Goal: Task Accomplishment & Management: Complete application form

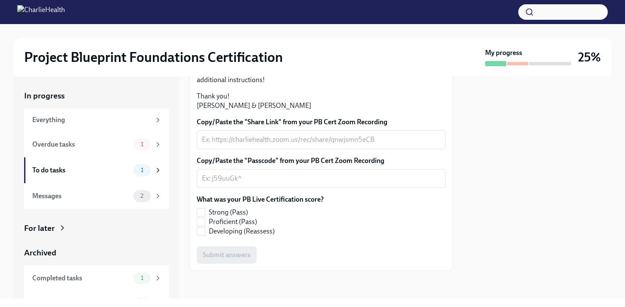
scroll to position [253, 0]
click at [201, 230] on input "Developing (Reassess)" at bounding box center [201, 232] width 8 height 8
checkbox input "true"
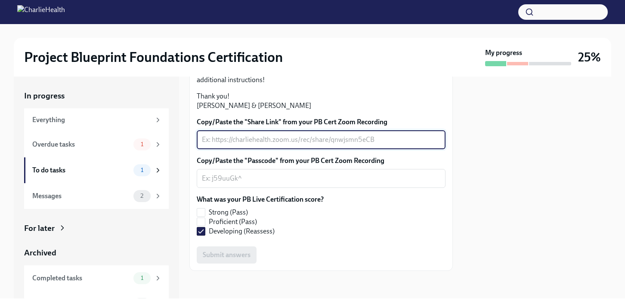
paste textarea "video1981960998.mp4"
type textarea "video1981960998.mp4"
click at [264, 184] on textarea "Copy/Paste the "Passcode" from your PB Cert Zoom Recording" at bounding box center [321, 178] width 238 height 10
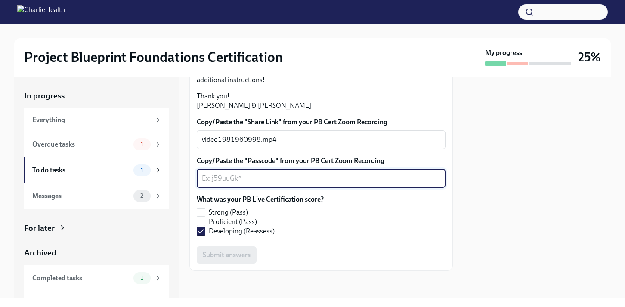
paste textarea "video1981960998.mp4"
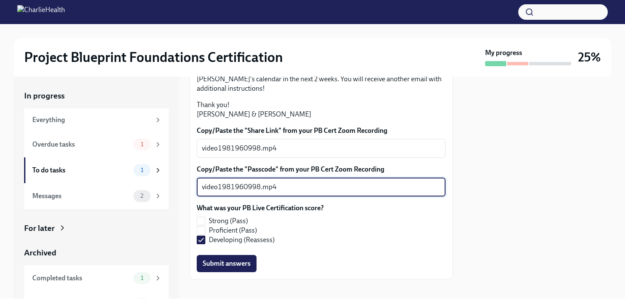
scroll to position [168, 0]
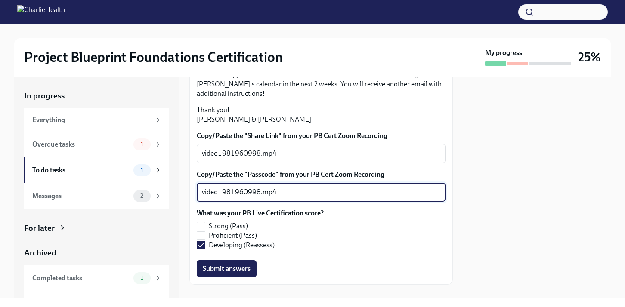
type textarea "video1981960998.mp4"
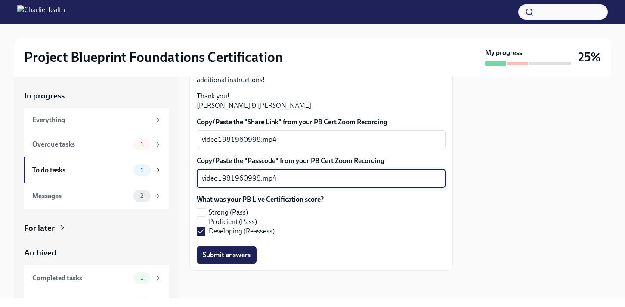
scroll to position [239, 0]
click at [241, 259] on span "Submit answers" at bounding box center [227, 255] width 48 height 9
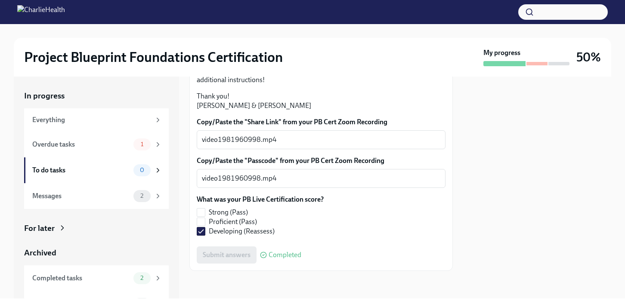
scroll to position [253, 0]
click at [83, 142] on div "Overdue tasks" at bounding box center [81, 144] width 98 height 9
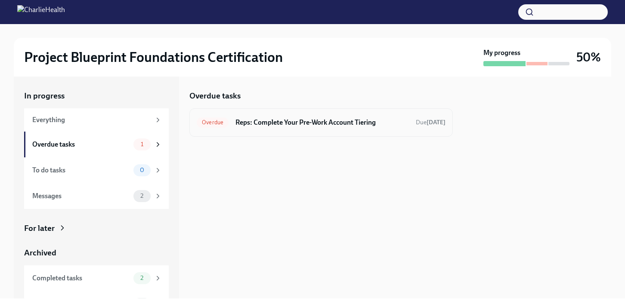
click at [272, 127] on h6 "Reps: Complete Your Pre-Work Account Tiering" at bounding box center [321, 122] width 173 height 9
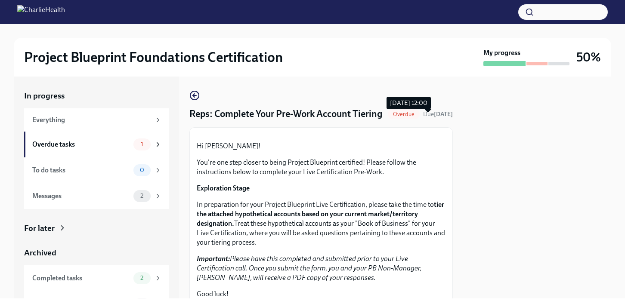
click at [423, 118] on span "Due [DATE]" at bounding box center [438, 114] width 30 height 7
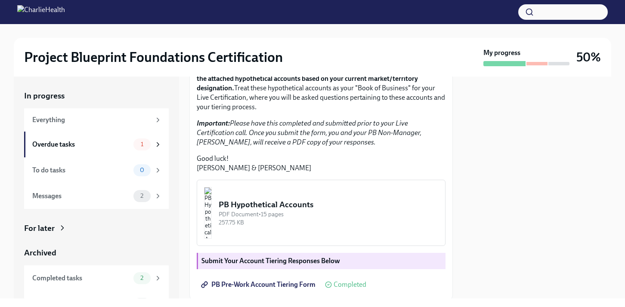
scroll to position [237, 0]
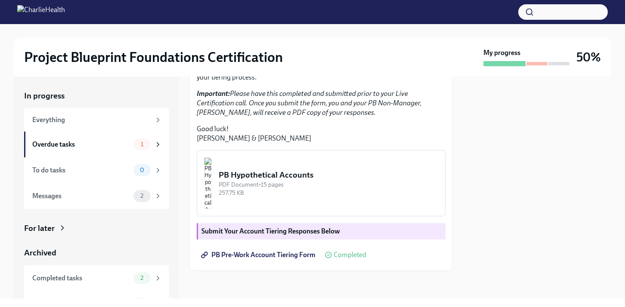
click at [338, 256] on span "Completed" at bounding box center [349, 255] width 33 height 7
click at [212, 182] on img "button" at bounding box center [208, 183] width 8 height 52
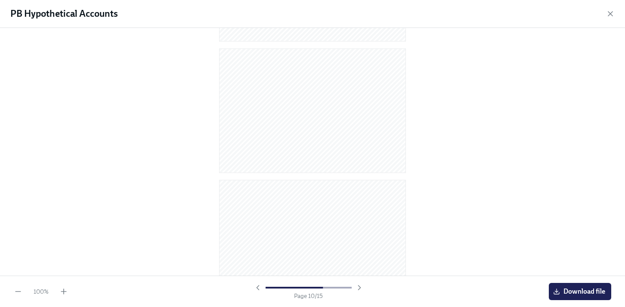
scroll to position [1732, 0]
click at [527, 219] on div at bounding box center [312, 152] width 625 height 248
click at [612, 15] on div "PB Hypothetical Accounts" at bounding box center [312, 14] width 625 height 28
click at [612, 14] on icon "button" at bounding box center [610, 13] width 9 height 9
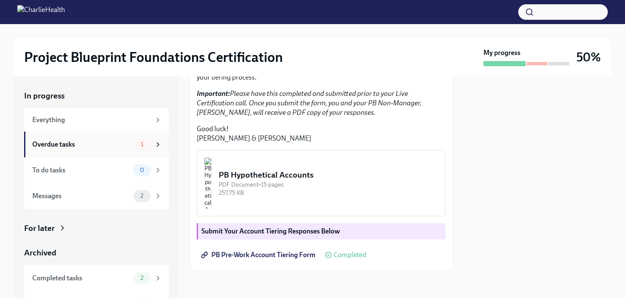
click at [81, 143] on div "Overdue tasks" at bounding box center [81, 144] width 98 height 9
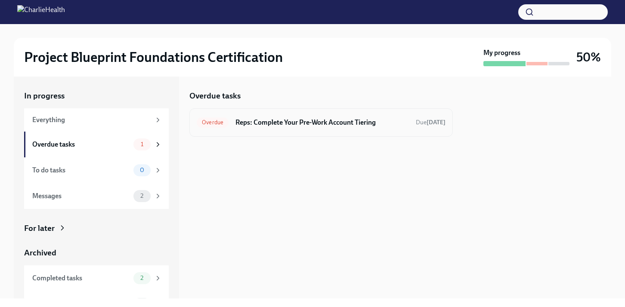
click at [278, 125] on h6 "Reps: Complete Your Pre-Work Account Tiering" at bounding box center [321, 122] width 173 height 9
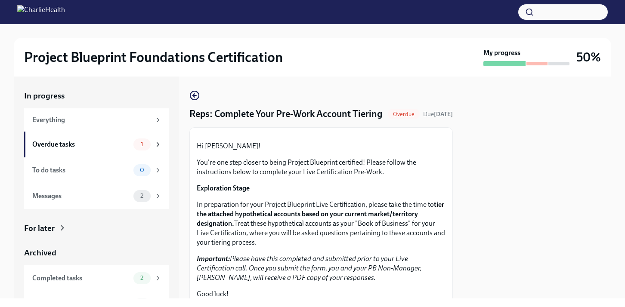
click at [408, 119] on div "Overdue Due [DATE]" at bounding box center [420, 114] width 65 height 10
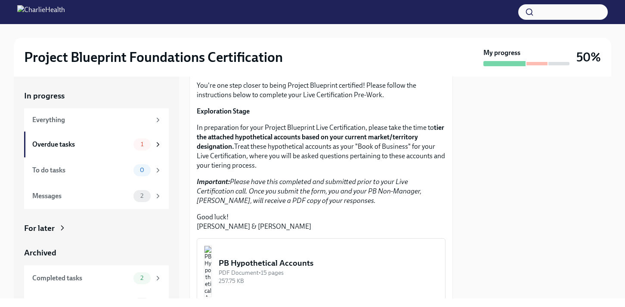
scroll to position [237, 0]
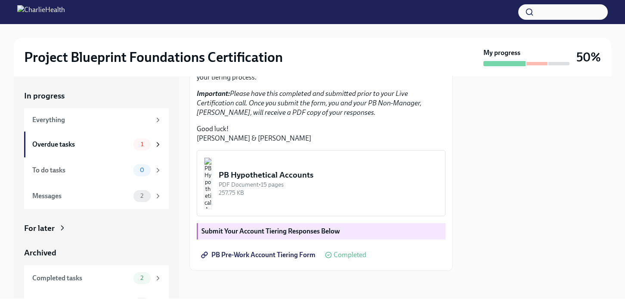
click at [221, 257] on span "PB Pre-Work Account Tiering Form" at bounding box center [259, 255] width 113 height 9
